Goal: Communication & Community: Share content

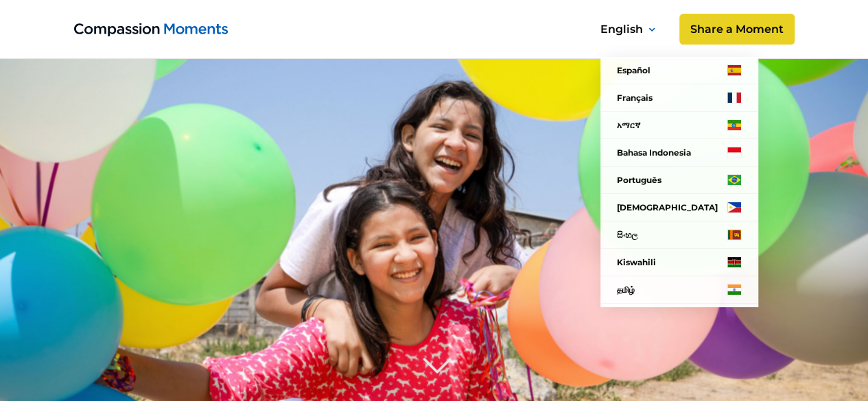
click at [767, 27] on nav "Español Français አማርኛ Bahasa Indonesia Português Filipino සිංහල Kiswahili தமிழ்…" at bounding box center [676, 163] width 198 height 323
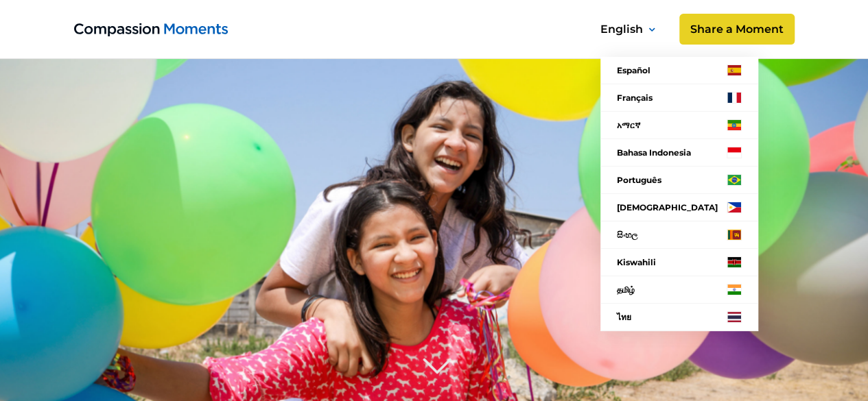
click at [719, 25] on nav "Español Français አማርኛ Bahasa Indonesia Português Filipino සිංහල Kiswahili தமிழ்…" at bounding box center [676, 175] width 198 height 346
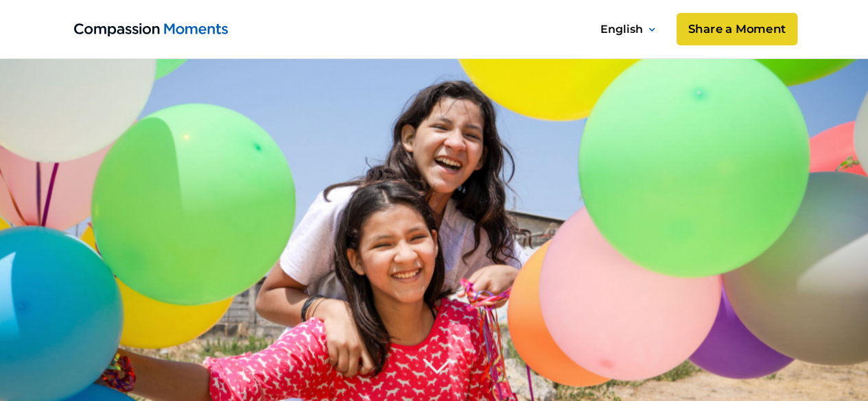
click at [742, 25] on link "Share a Moment" at bounding box center [736, 29] width 121 height 33
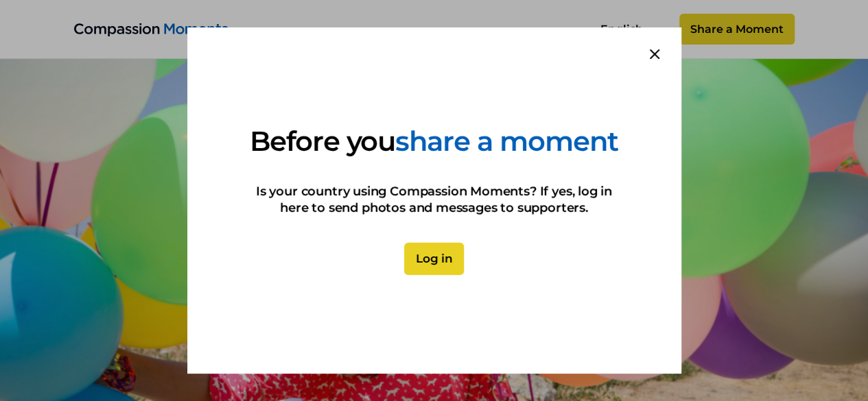
click at [436, 276] on link "Log in" at bounding box center [434, 259] width 60 height 33
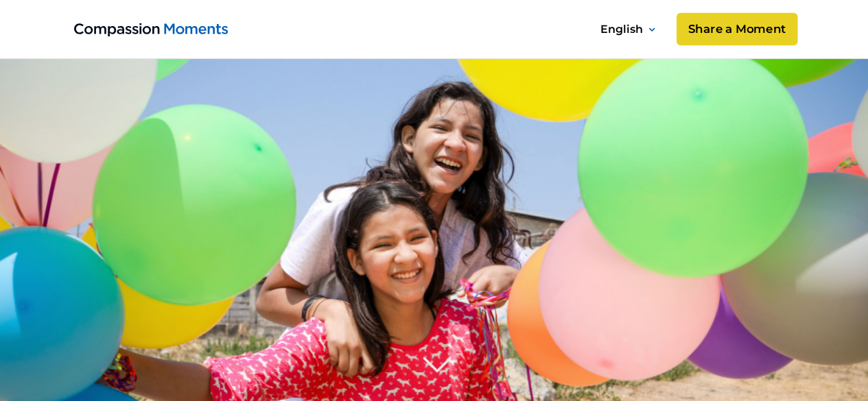
scroll to position [206, 0]
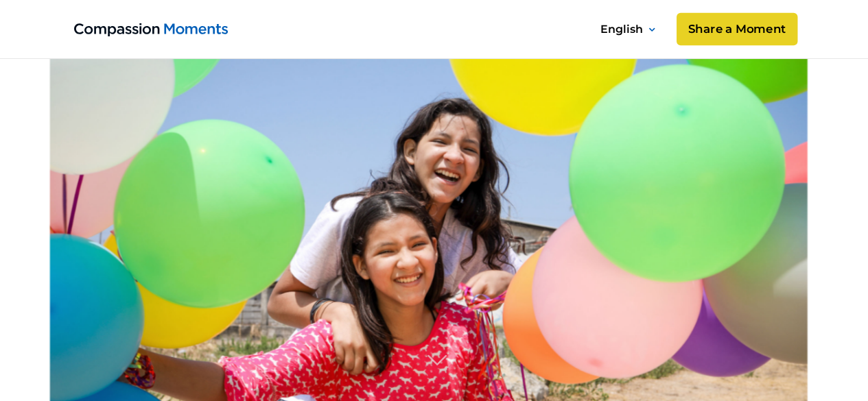
click at [707, 31] on link "Share a Moment" at bounding box center [736, 29] width 121 height 33
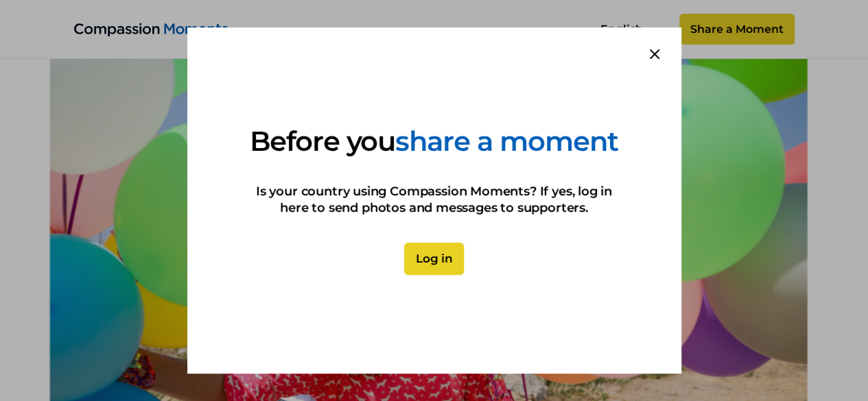
click at [438, 276] on link "Log in" at bounding box center [434, 259] width 60 height 33
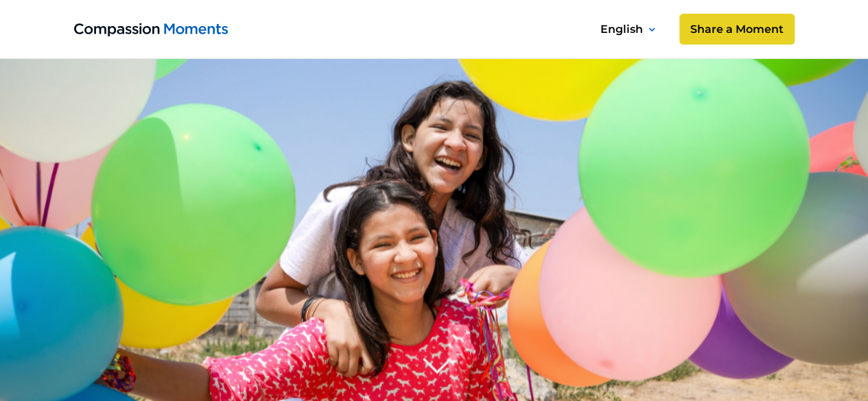
scroll to position [412, 0]
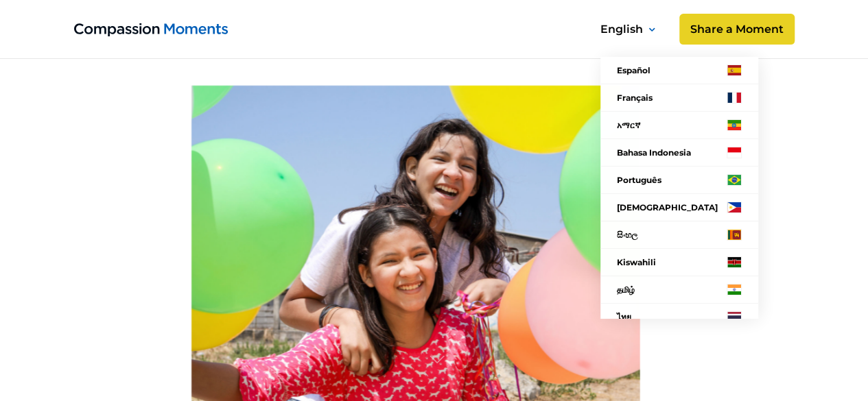
click at [723, 31] on nav "Español Français አማርኛ Bahasa Indonesia Português Filipino සිංහල Kiswahili தமிழ்…" at bounding box center [676, 169] width 198 height 334
click at [738, 30] on nav "Español Français አማርኛ Bahasa Indonesia Português Filipino සිංහල Kiswahili தமிழ்…" at bounding box center [676, 175] width 198 height 346
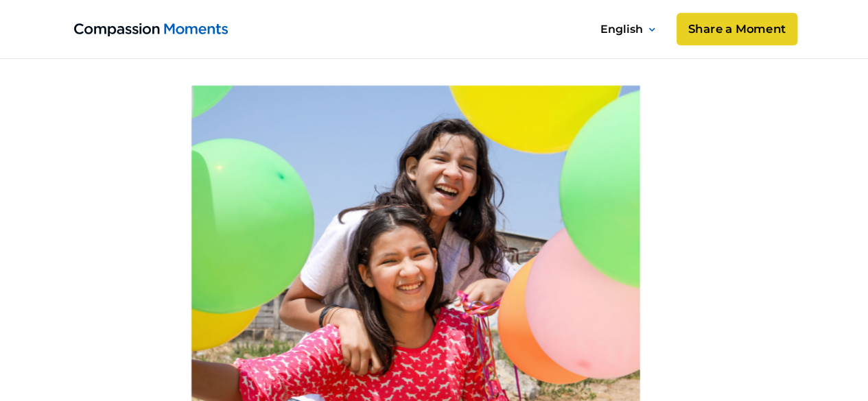
click at [754, 27] on link "Share a Moment" at bounding box center [736, 29] width 121 height 33
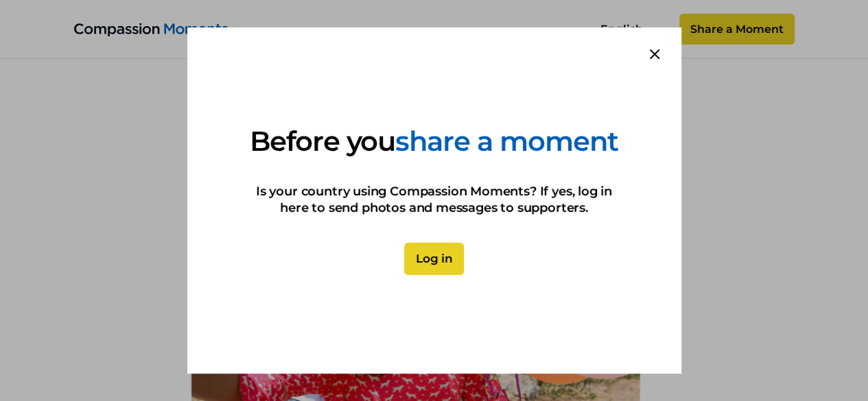
click at [428, 271] on link "Log in" at bounding box center [434, 259] width 60 height 33
